Goal: Check status: Check status

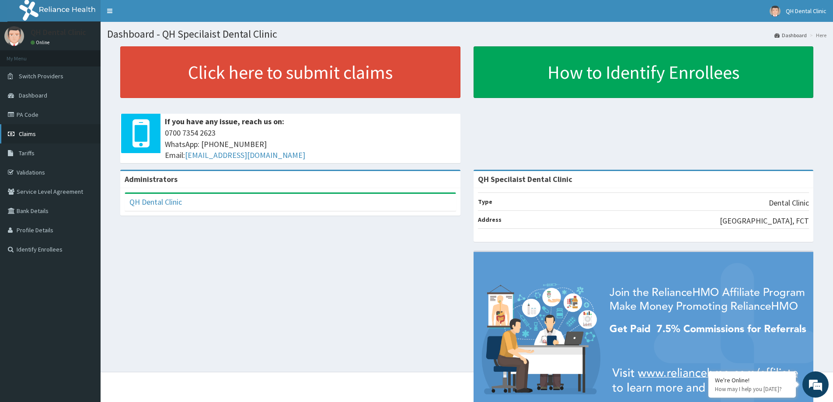
click at [39, 133] on link "Claims" at bounding box center [50, 133] width 101 height 19
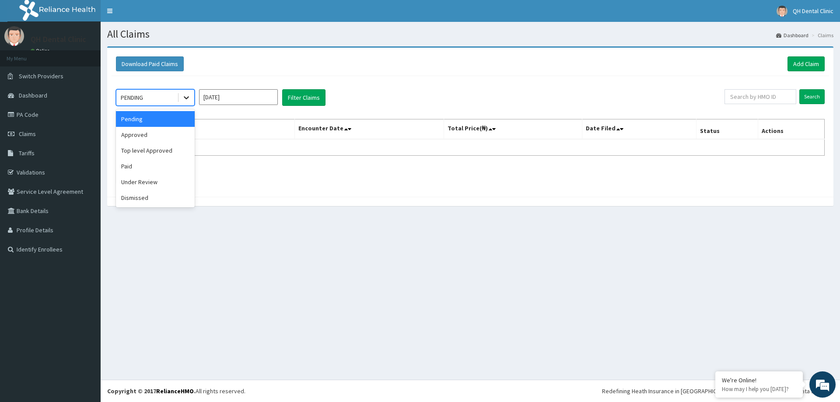
click at [188, 98] on icon at bounding box center [186, 97] width 9 height 9
click at [144, 135] on div "Approved" at bounding box center [155, 135] width 79 height 16
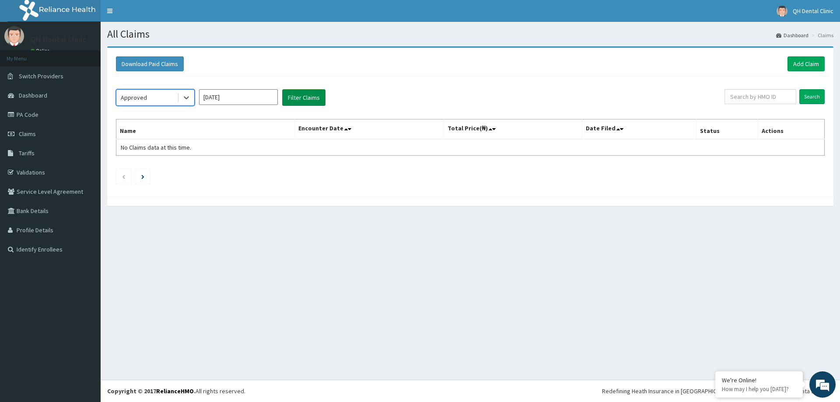
click at [299, 98] on button "Filter Claims" at bounding box center [303, 97] width 43 height 17
click at [32, 116] on link "PA Code" at bounding box center [50, 114] width 101 height 19
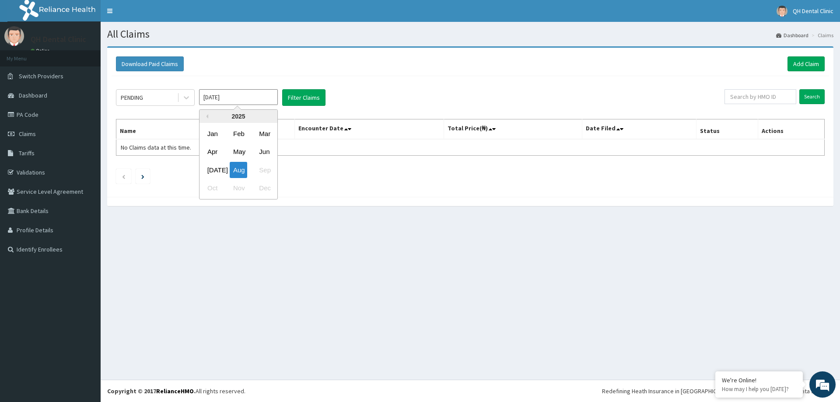
click at [249, 102] on input "Aug 2025" at bounding box center [238, 97] width 79 height 16
click at [216, 167] on div "Jul" at bounding box center [212, 170] width 17 height 16
click at [303, 92] on button "Filter Claims" at bounding box center [303, 97] width 43 height 17
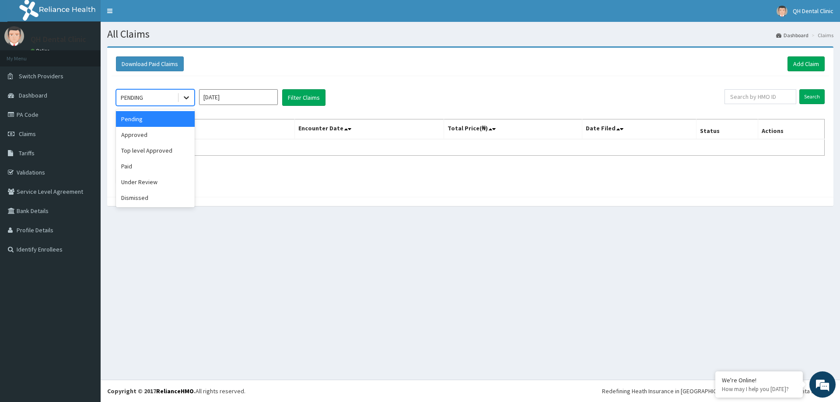
click at [185, 100] on icon at bounding box center [186, 97] width 9 height 9
click at [163, 135] on div "Approved" at bounding box center [155, 135] width 79 height 16
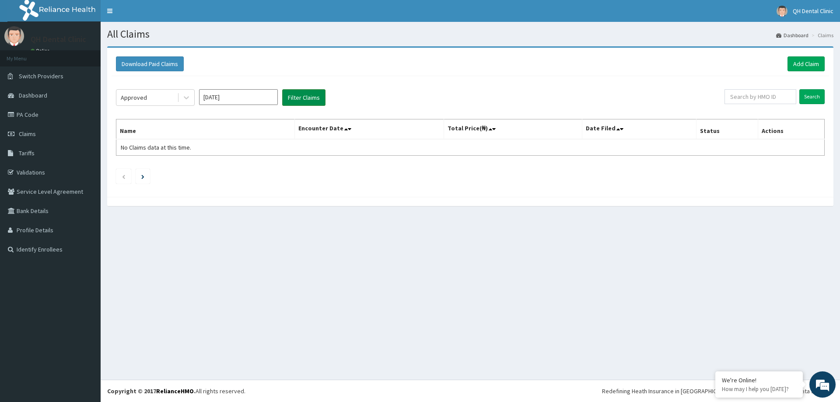
click at [302, 99] on button "Filter Claims" at bounding box center [303, 97] width 43 height 17
click at [237, 100] on input "Jul 2025" at bounding box center [238, 97] width 79 height 16
click at [235, 170] on div "Aug" at bounding box center [238, 170] width 17 height 16
type input "Aug 2025"
click at [299, 91] on button "Filter Claims" at bounding box center [303, 97] width 43 height 17
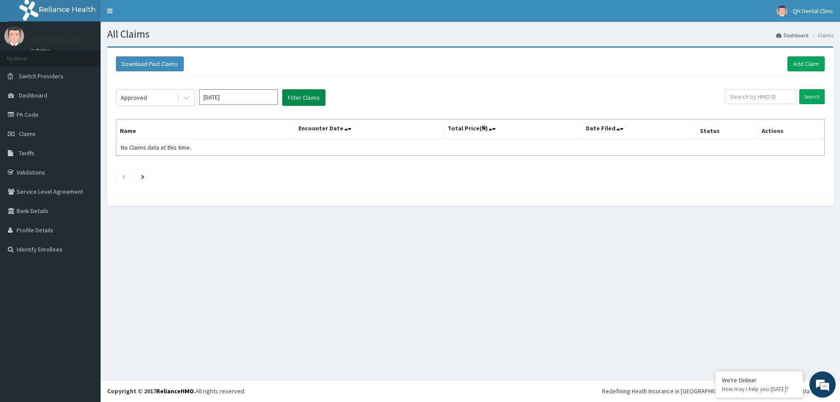
click at [295, 98] on button "Filter Claims" at bounding box center [303, 97] width 43 height 17
click at [28, 117] on link "PA Code" at bounding box center [50, 114] width 101 height 19
